Goal: Task Accomplishment & Management: Complete application form

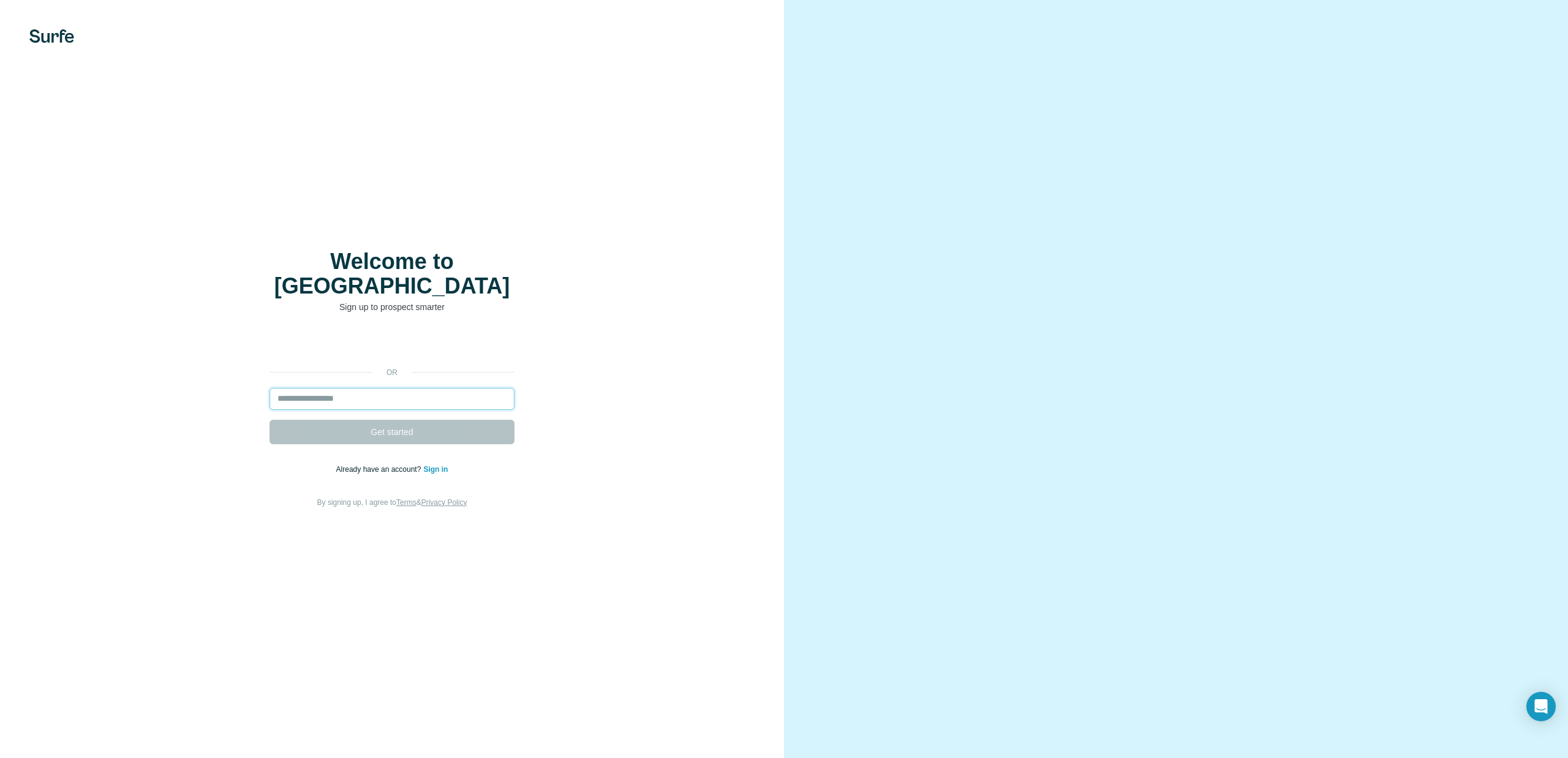
click at [376, 389] on input "email" at bounding box center [392, 399] width 245 height 22
type input "**********"
click at [395, 426] on span "Get started" at bounding box center [392, 432] width 42 height 12
